Goal: Find specific page/section: Find specific page/section

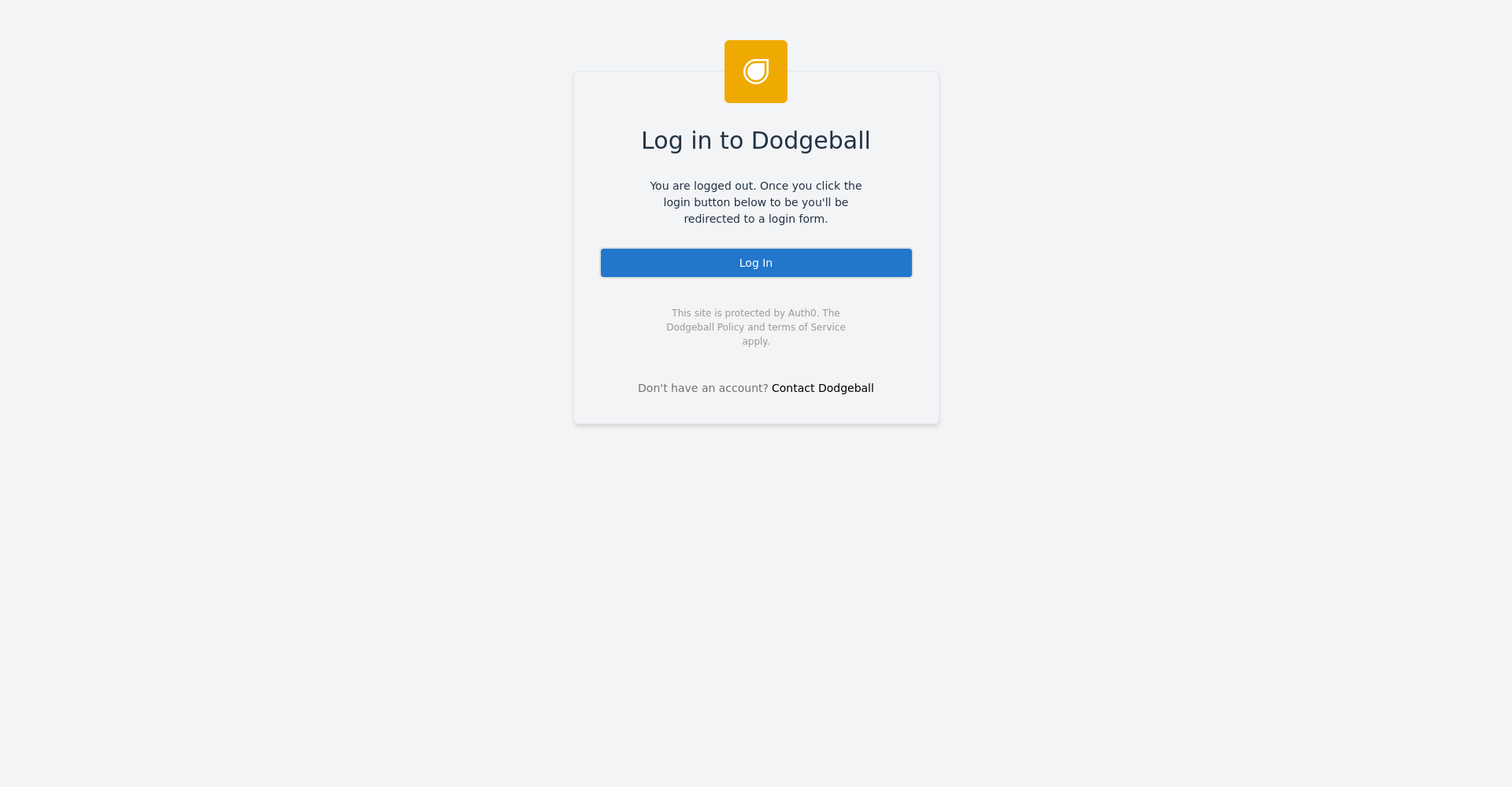
drag, startPoint x: 882, startPoint y: 248, endPoint x: 887, endPoint y: 255, distance: 8.6
click at [884, 252] on div "Log In" at bounding box center [756, 263] width 314 height 31
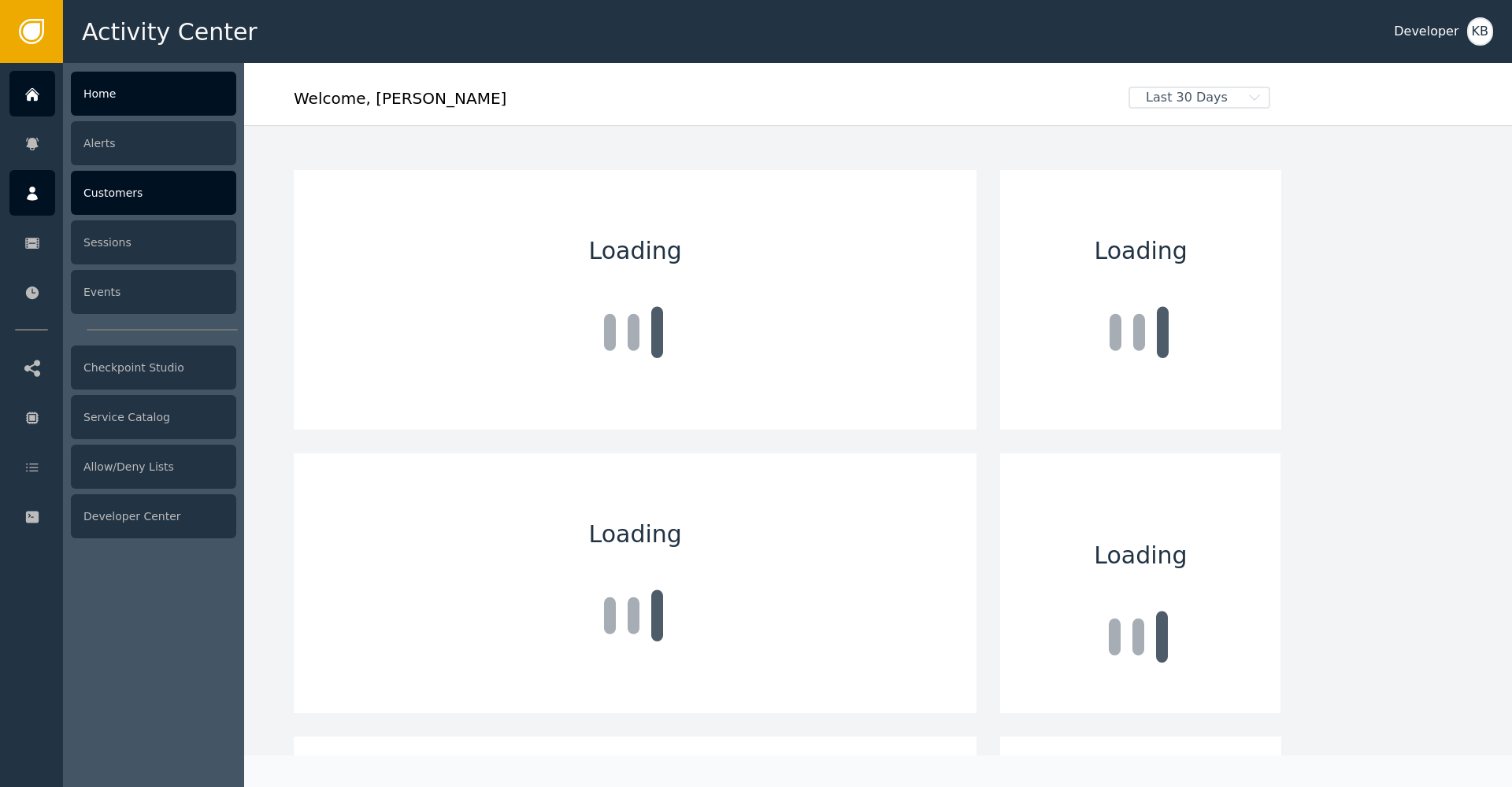
click at [137, 199] on div "Customers" at bounding box center [153, 193] width 165 height 44
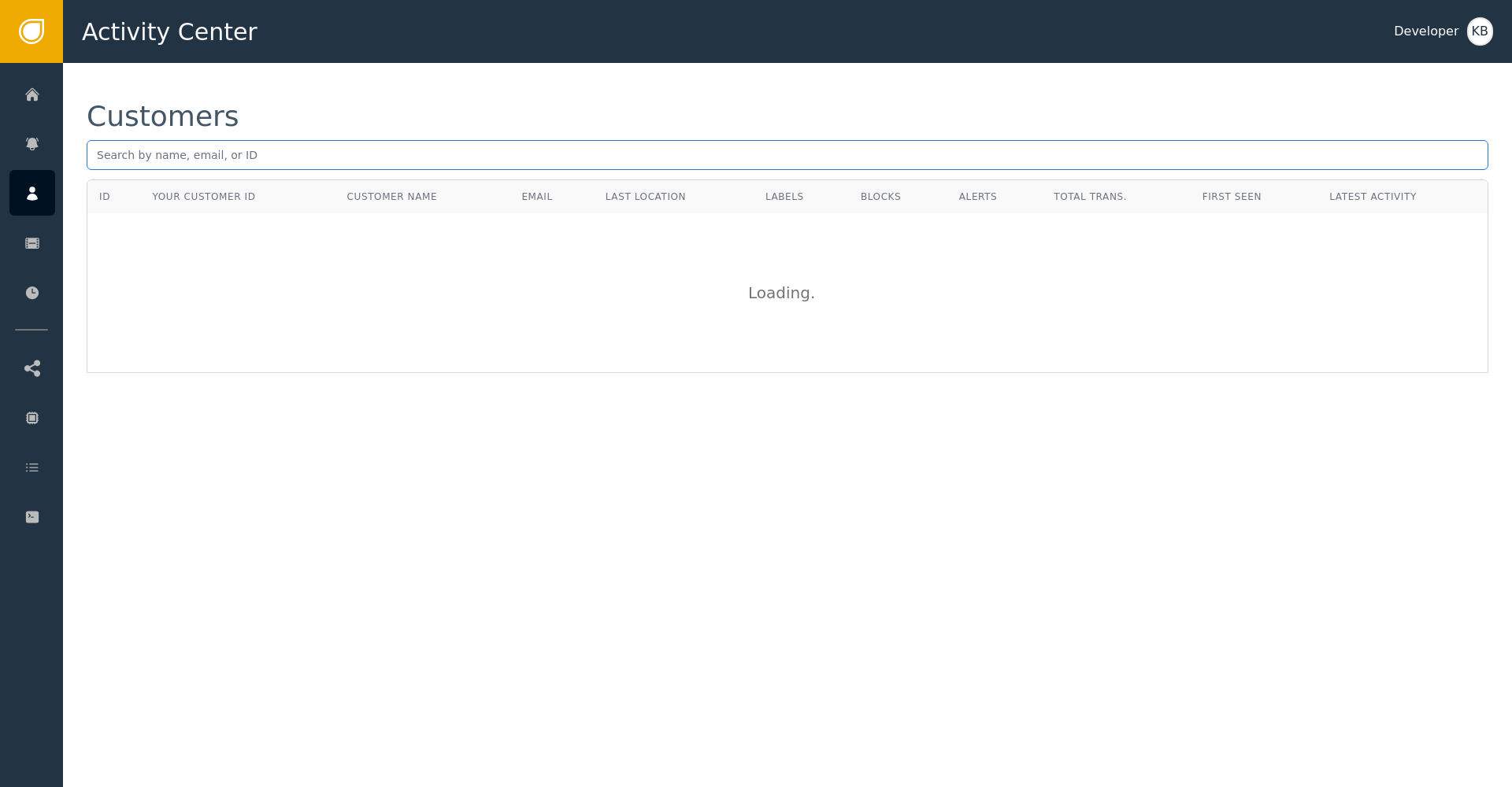
click at [380, 167] on input "text" at bounding box center [788, 154] width 1402 height 30
paste input "[EMAIL_ADDRESS][DOMAIN_NAME]"
type input "[EMAIL_ADDRESS][DOMAIN_NAME]"
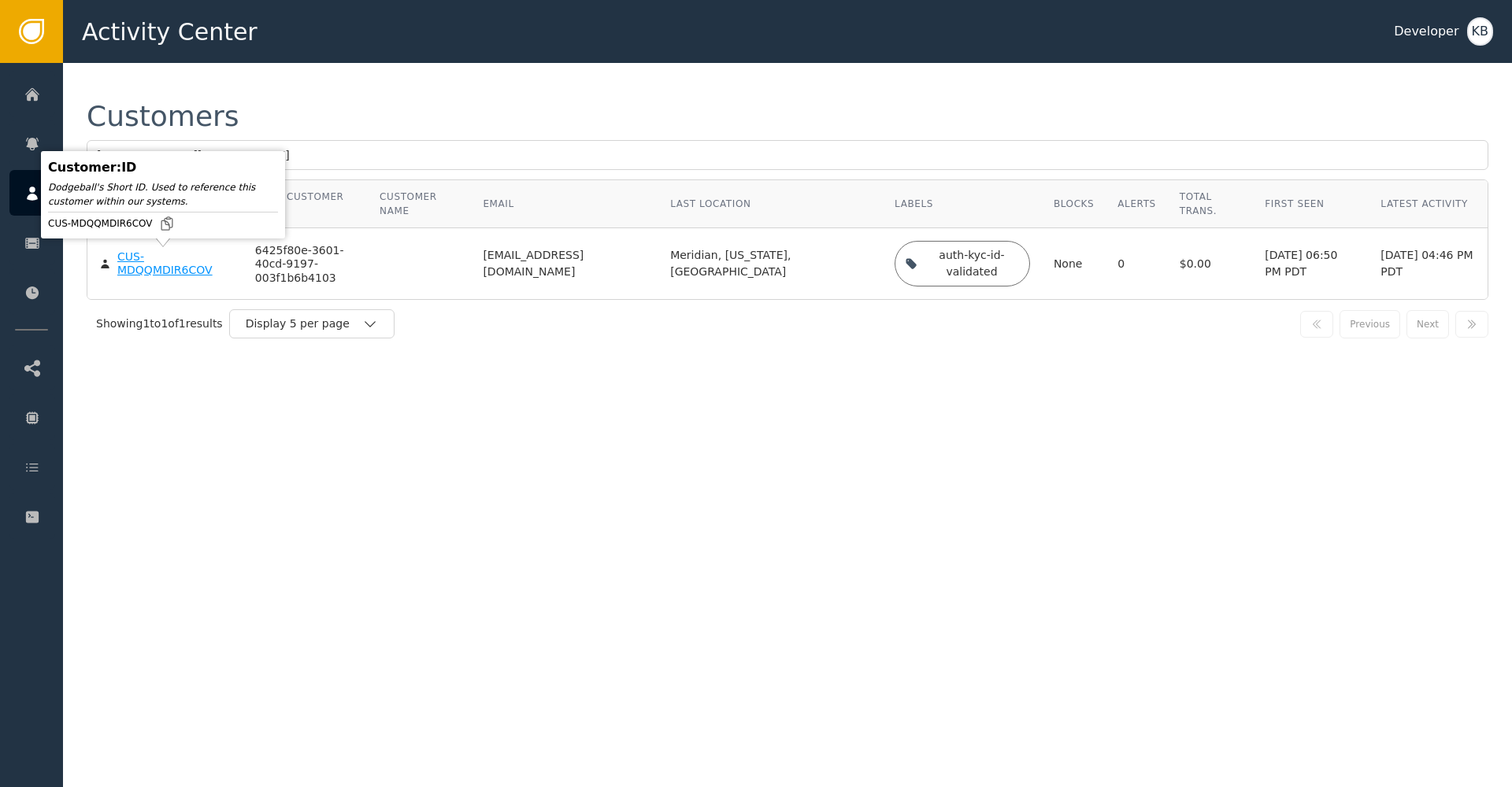
click at [159, 271] on div "CUS-MDQQMDIR6COV" at bounding box center [174, 264] width 114 height 27
